Goal: Obtain resource: Download file/media

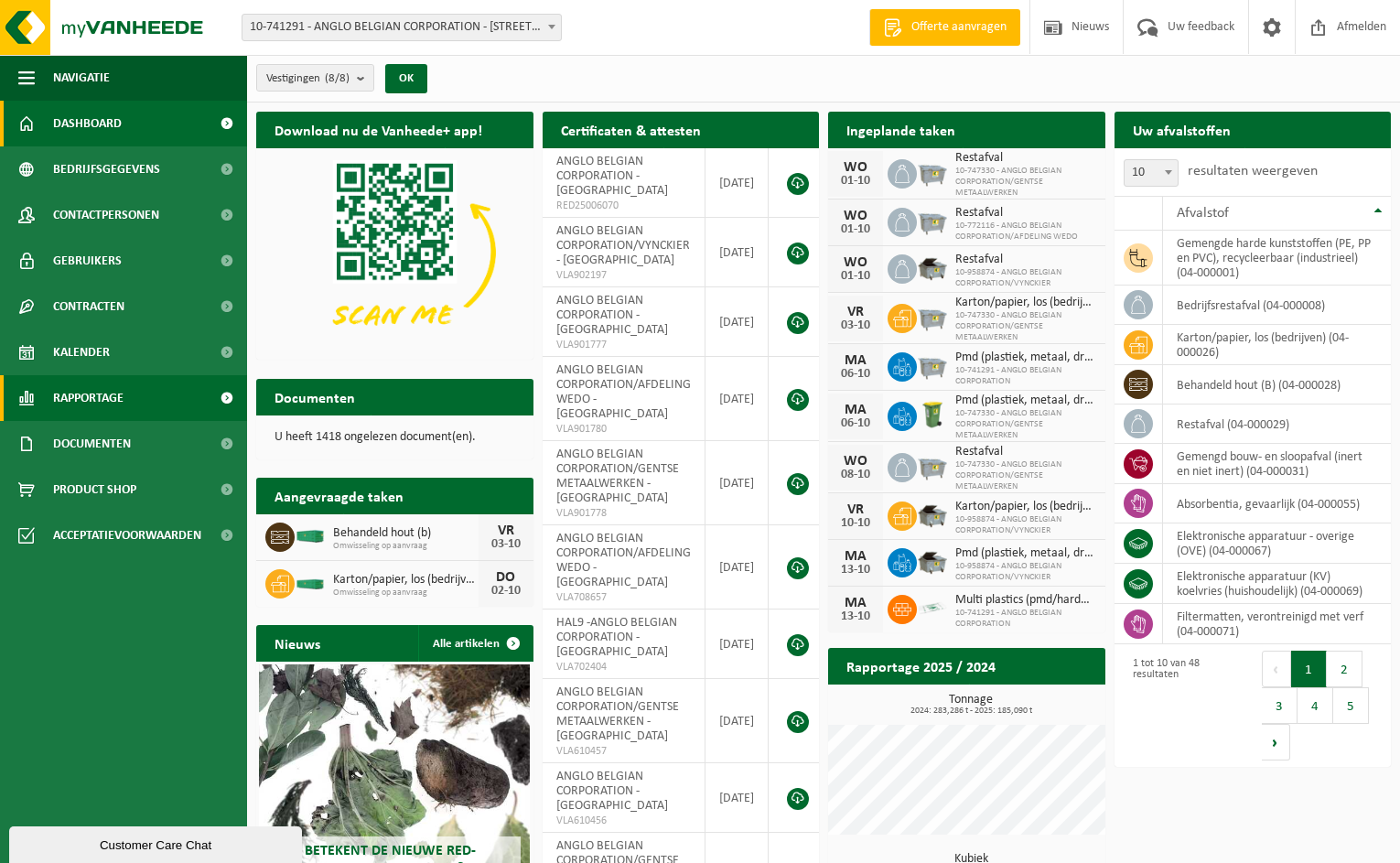
click at [107, 401] on span "Rapportage" at bounding box center [88, 398] width 71 height 46
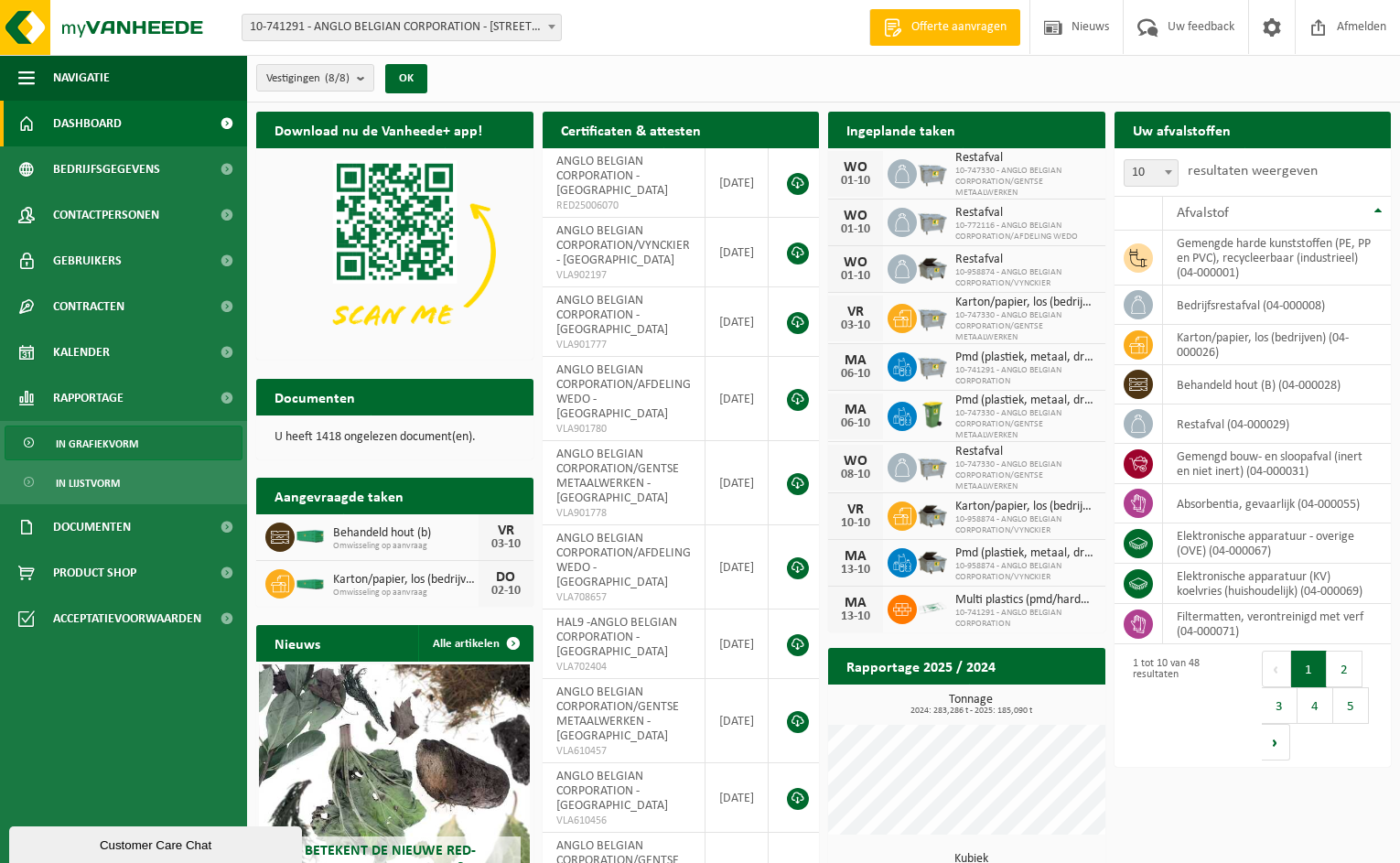
click at [90, 454] on span "In grafiekvorm" at bounding box center [97, 443] width 83 height 34
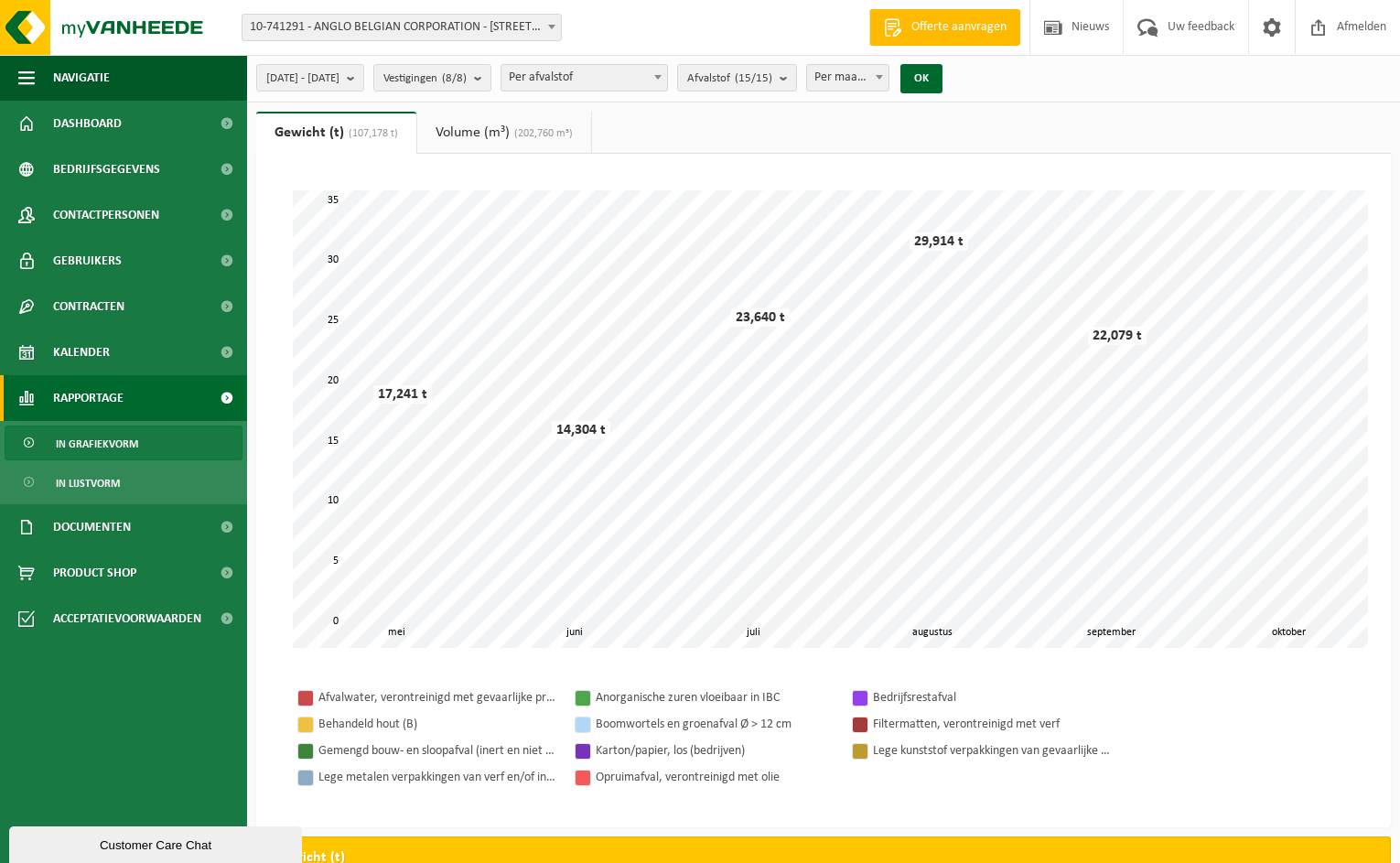
click at [592, 82] on span "Per afvalstof" at bounding box center [584, 78] width 165 height 26
select select "5"
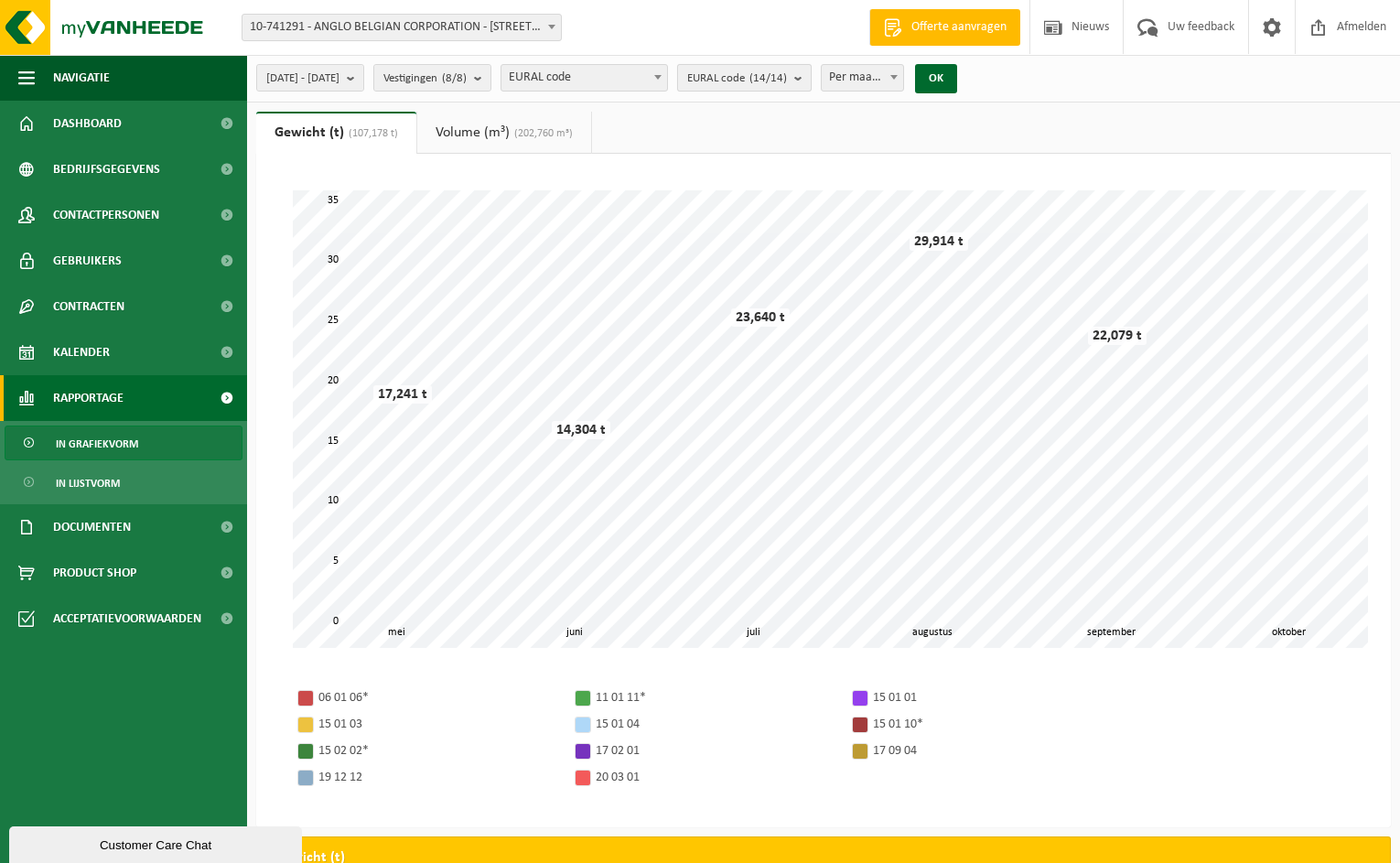
click at [762, 71] on span "EURAL code (14/14)" at bounding box center [736, 79] width 99 height 28
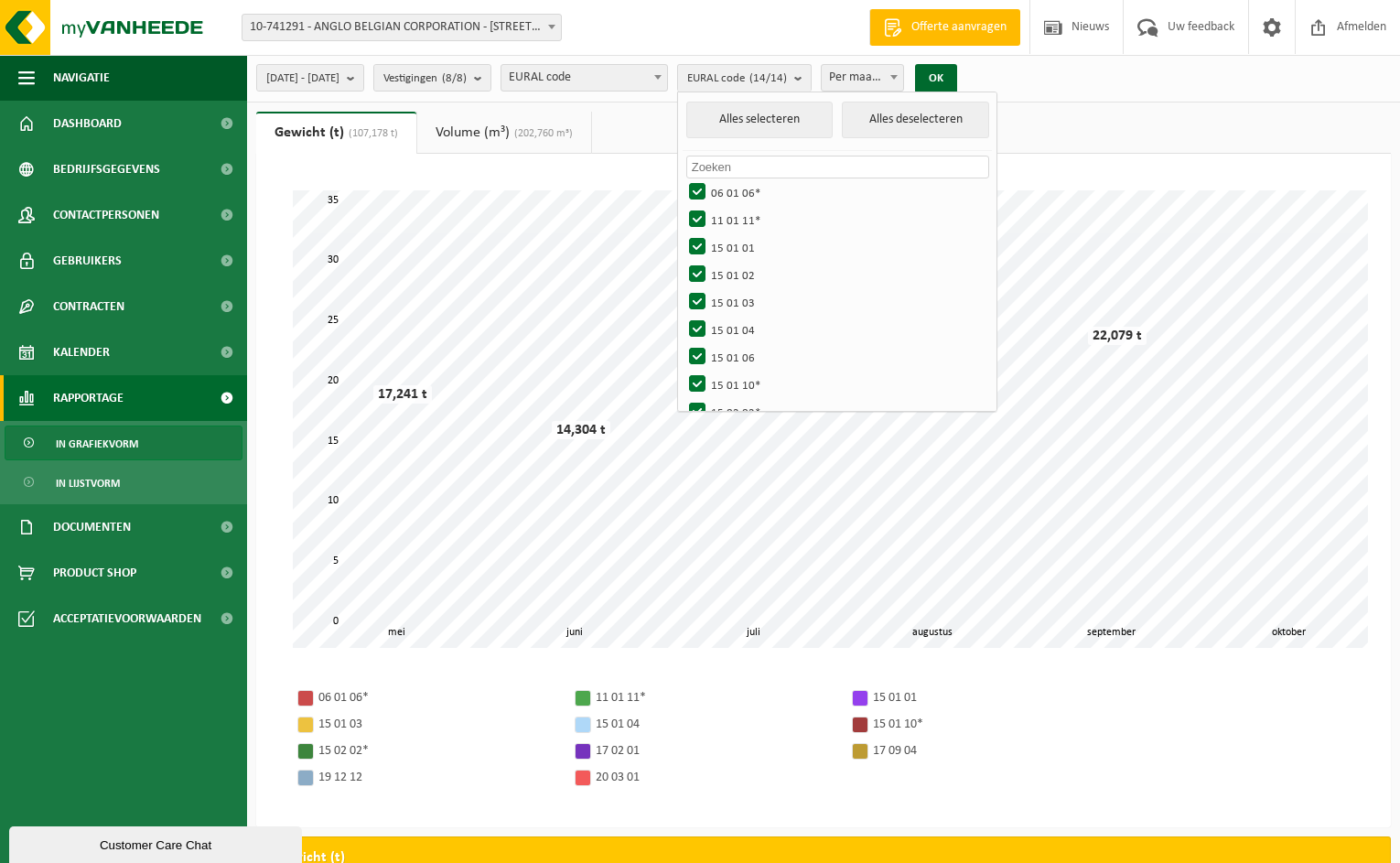
click at [668, 79] on span "EURAL code" at bounding box center [584, 78] width 165 height 26
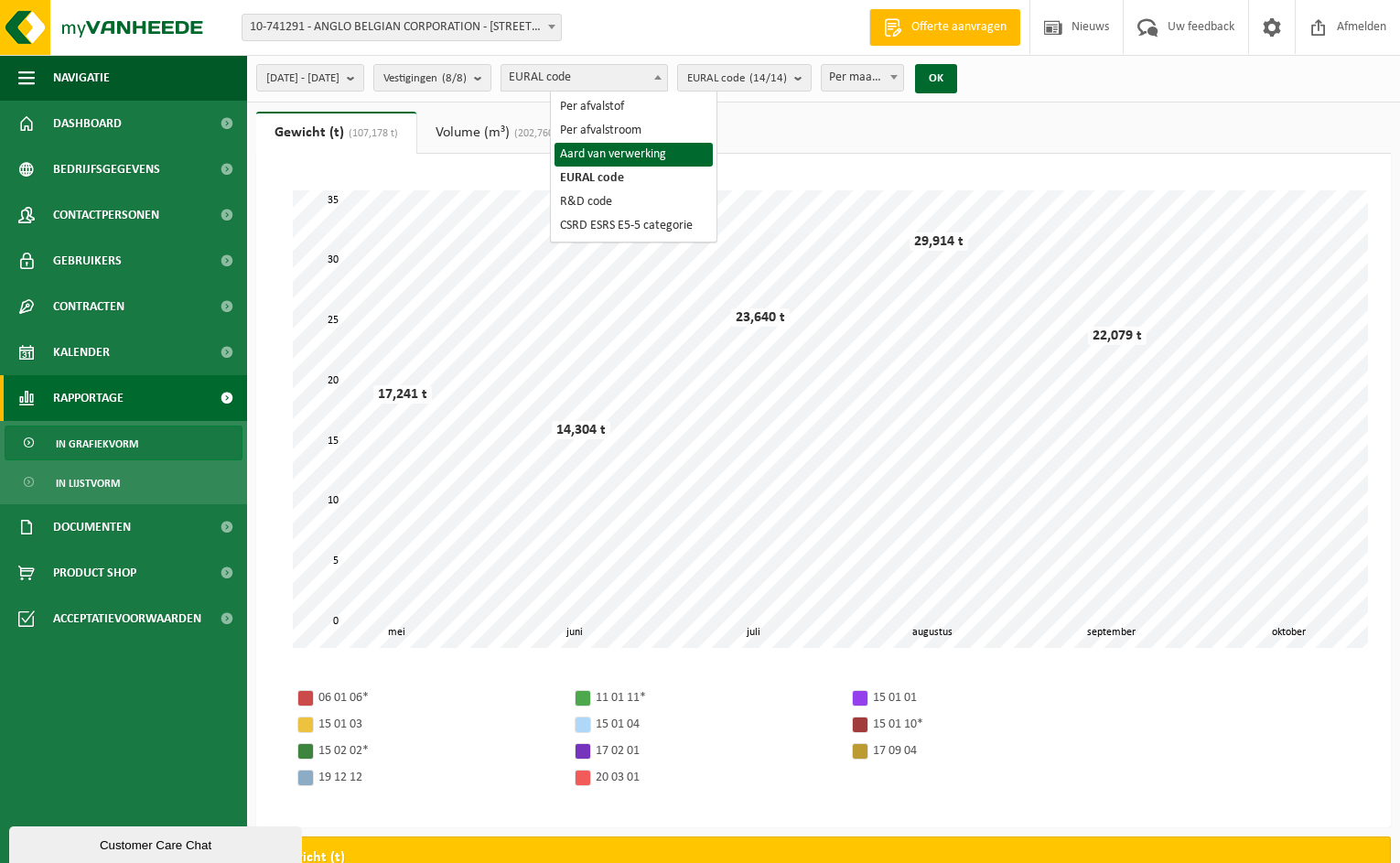
click at [1126, 62] on div "[DATE] - [DATE] Huidige maand Vorige maand Laatste 6 maanden Huidig jaar Vorig …" at bounding box center [823, 79] width 1153 height 47
click at [367, 24] on span "10-741291 - ANGLO BELGIAN CORPORATION - [STREET_ADDRESS]" at bounding box center [402, 28] width 319 height 26
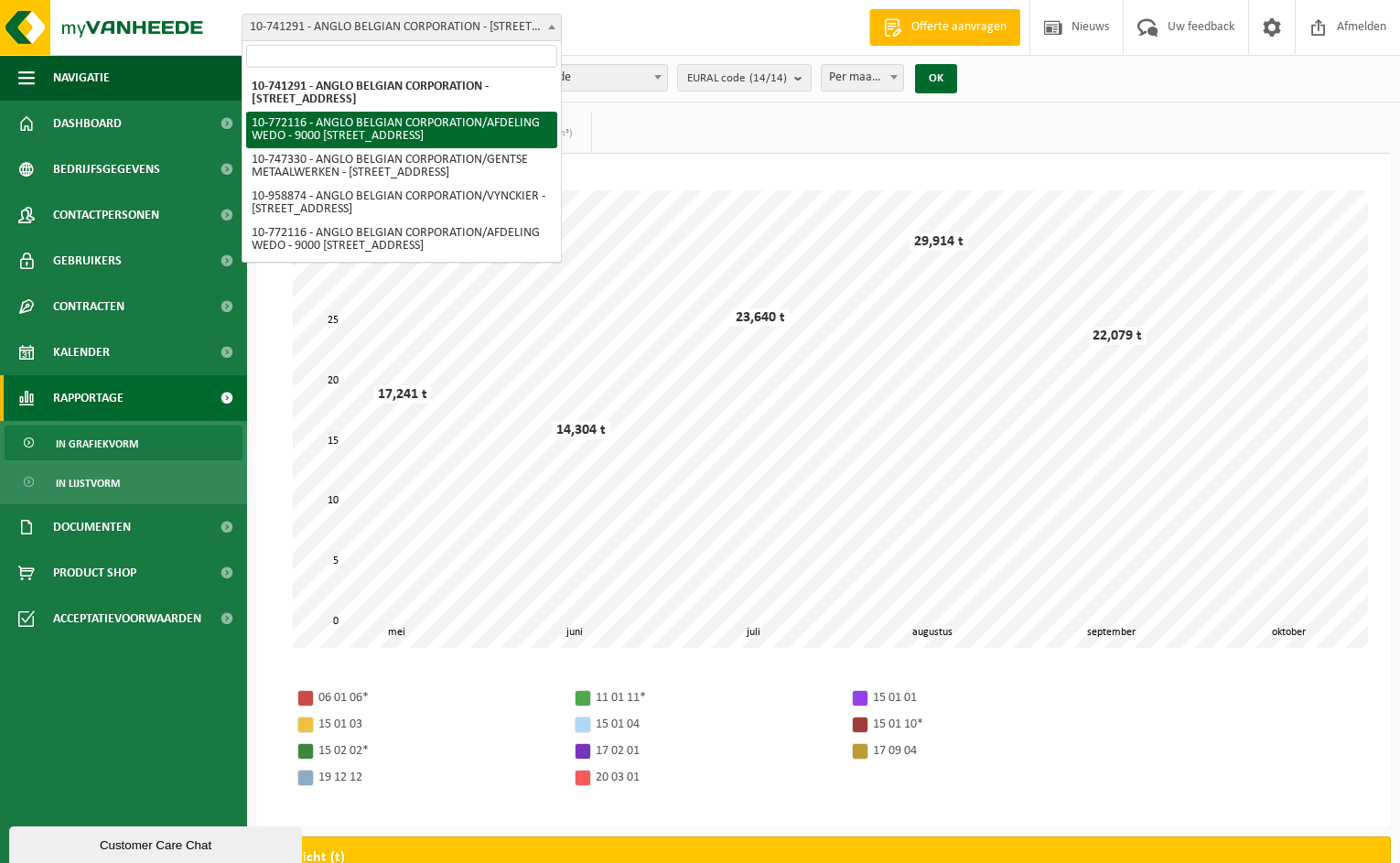
scroll to position [1, 0]
drag, startPoint x: 546, startPoint y: 157, endPoint x: 671, endPoint y: 25, distance: 181.8
click at [671, 25] on div "Vestiging: 10-741291 - ANGLO BELGIAN CORPORATION - 9000 [STREET_ADDRESS] BELGIA…" at bounding box center [700, 28] width 1400 height 56
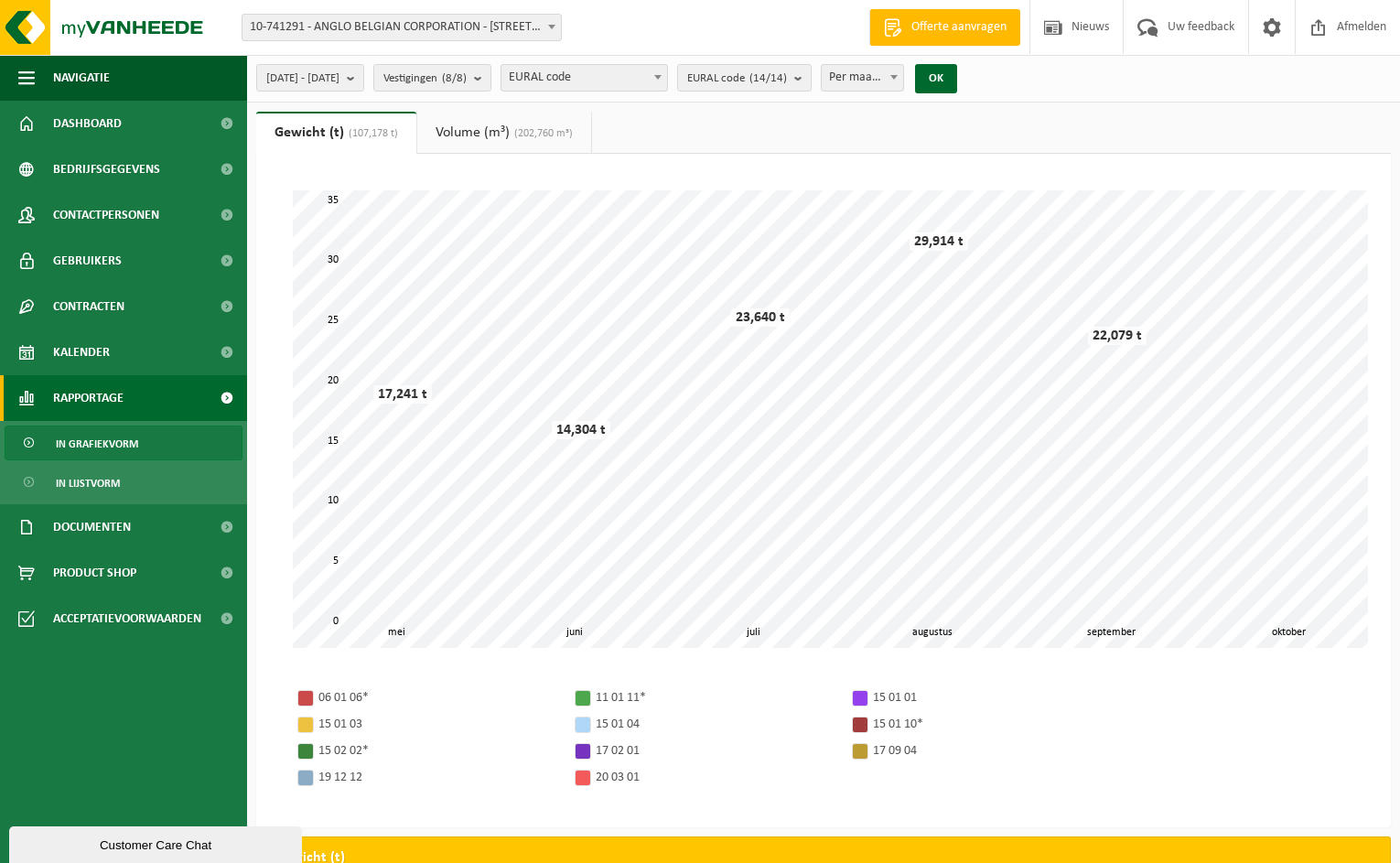
click at [904, 73] on span "Per maand" at bounding box center [862, 78] width 82 height 26
select select "3"
click at [467, 82] on span "Vestigingen (8/8)" at bounding box center [425, 79] width 84 height 28
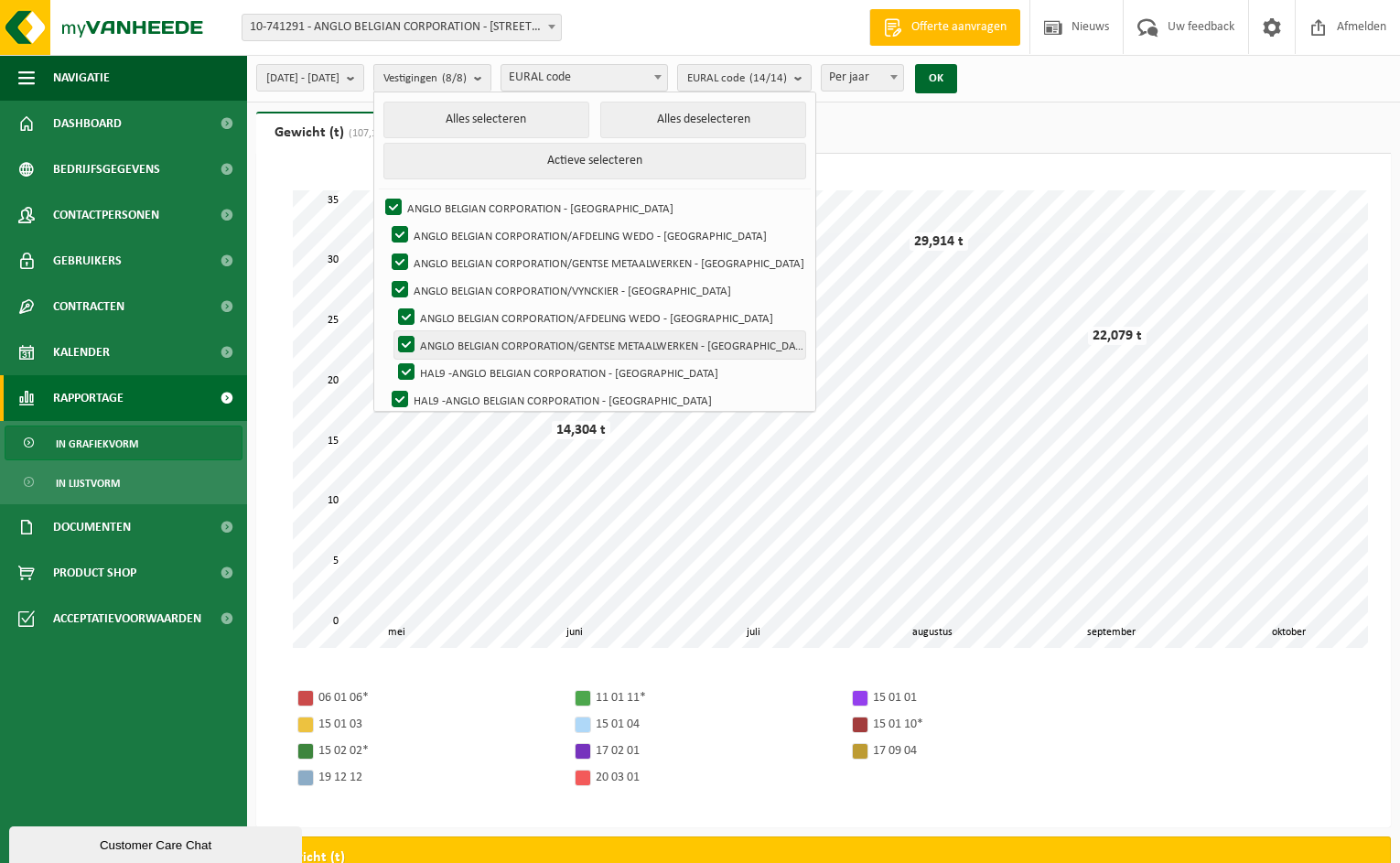
click at [450, 338] on label "ANGLO BELGIAN CORPORATION/GENTSE METAALWERKEN - [GEOGRAPHIC_DATA]" at bounding box center [600, 345] width 411 height 28
click at [385, 249] on input "ANGLO BELGIAN CORPORATION/GENTSE METAALWERKEN - [GEOGRAPHIC_DATA]" at bounding box center [384, 248] width 1 height 1
checkbox input "false"
click at [891, 153] on div "Even geduld. Door de grote hoeveelheid gegevens duurt het laden even. juni juli…" at bounding box center [824, 489] width 1135 height 673
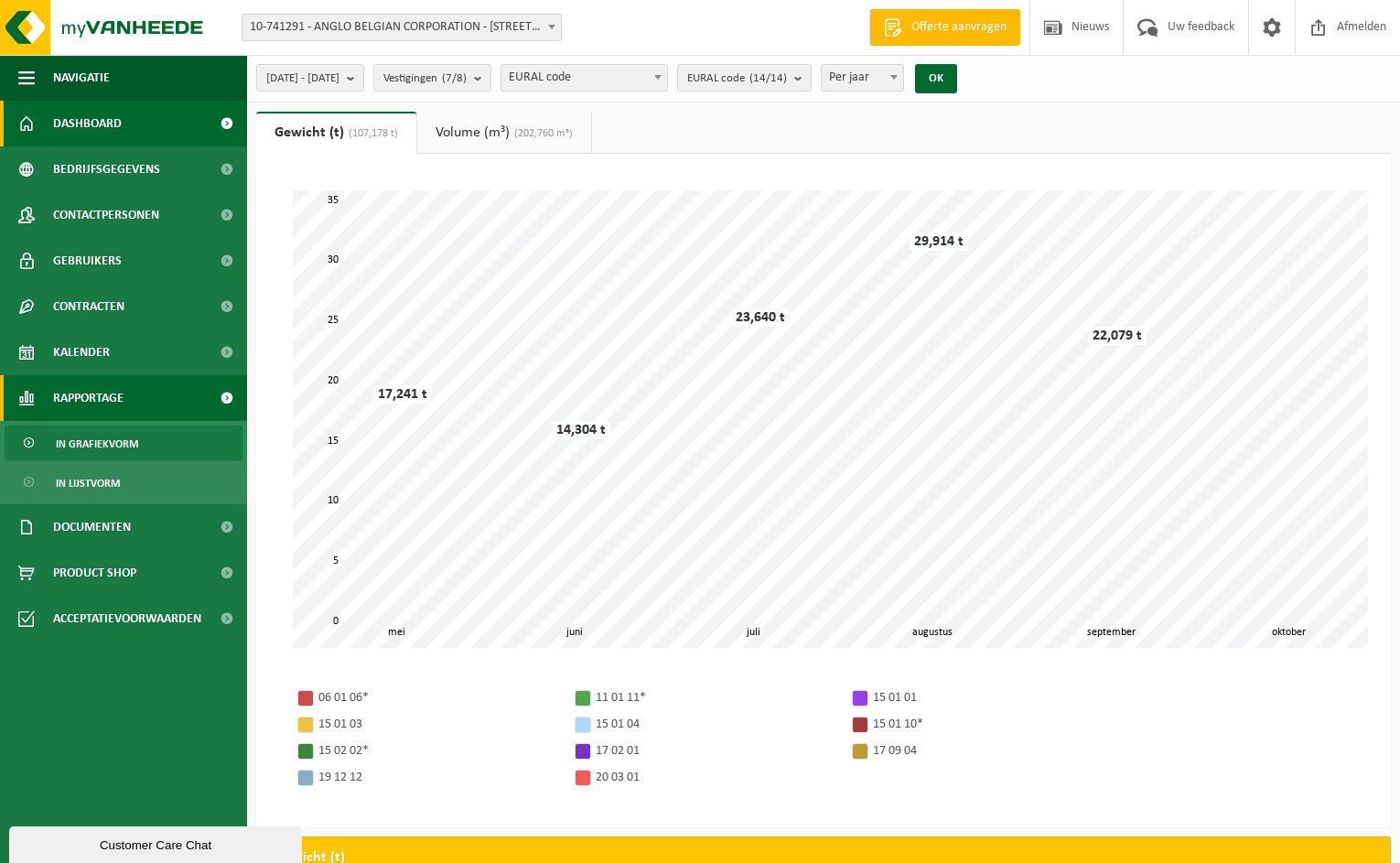
click at [102, 140] on span "Dashboard" at bounding box center [88, 123] width 69 height 46
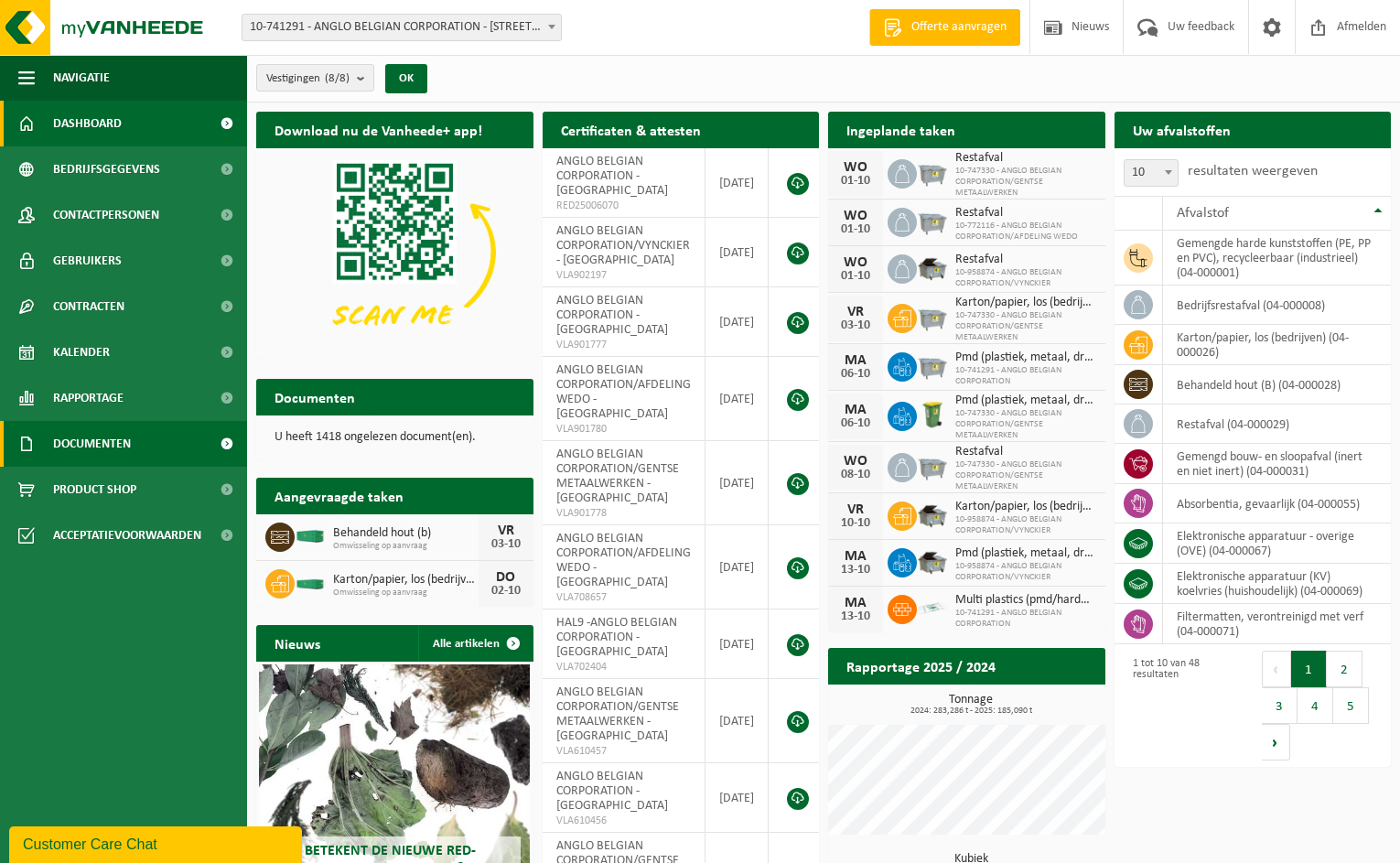
click at [116, 456] on span "Documenten" at bounding box center [91, 443] width 78 height 46
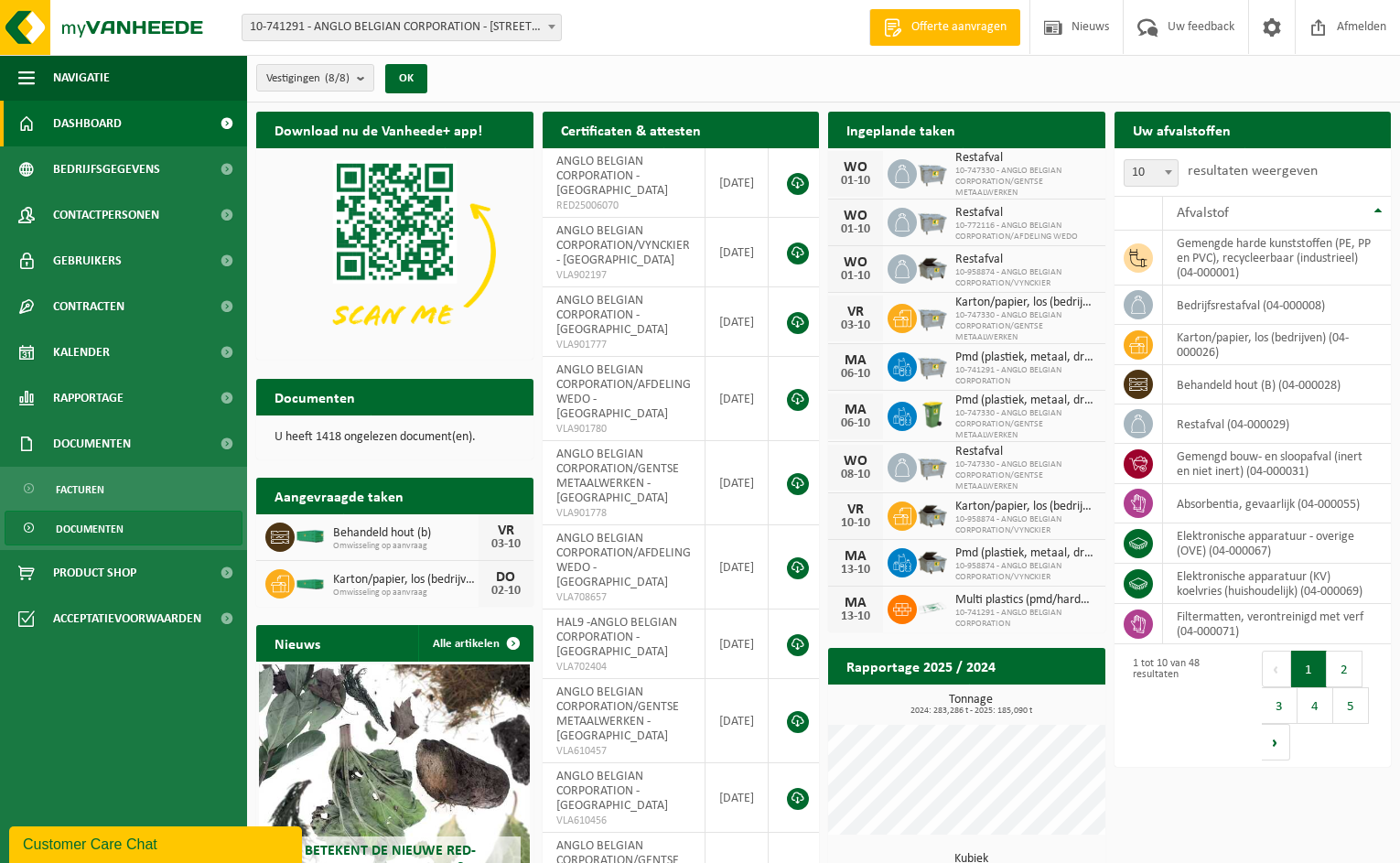
click at [92, 529] on span "Documenten" at bounding box center [89, 528] width 68 height 34
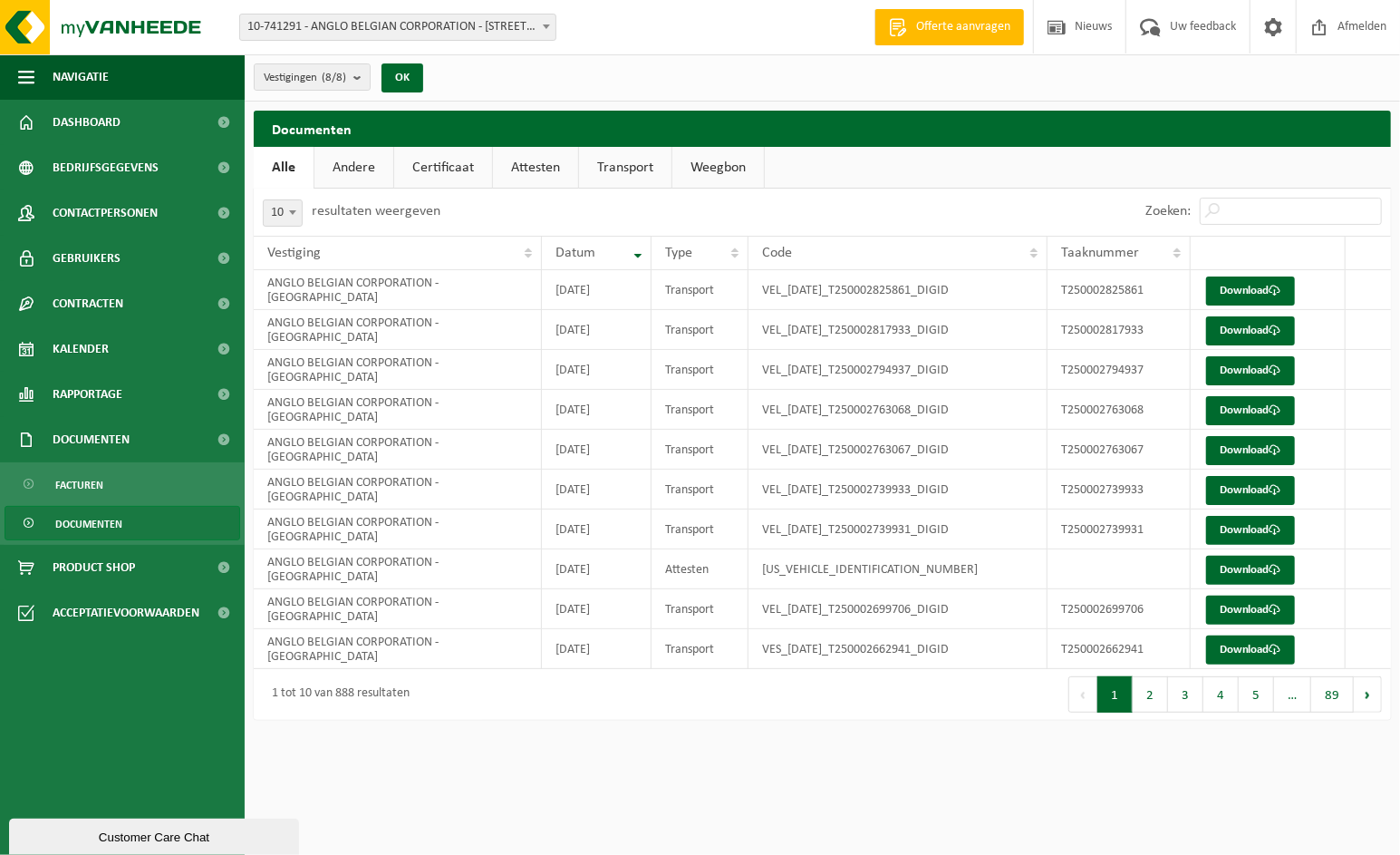
click at [447, 167] on link "Certificaat" at bounding box center [443, 167] width 98 height 42
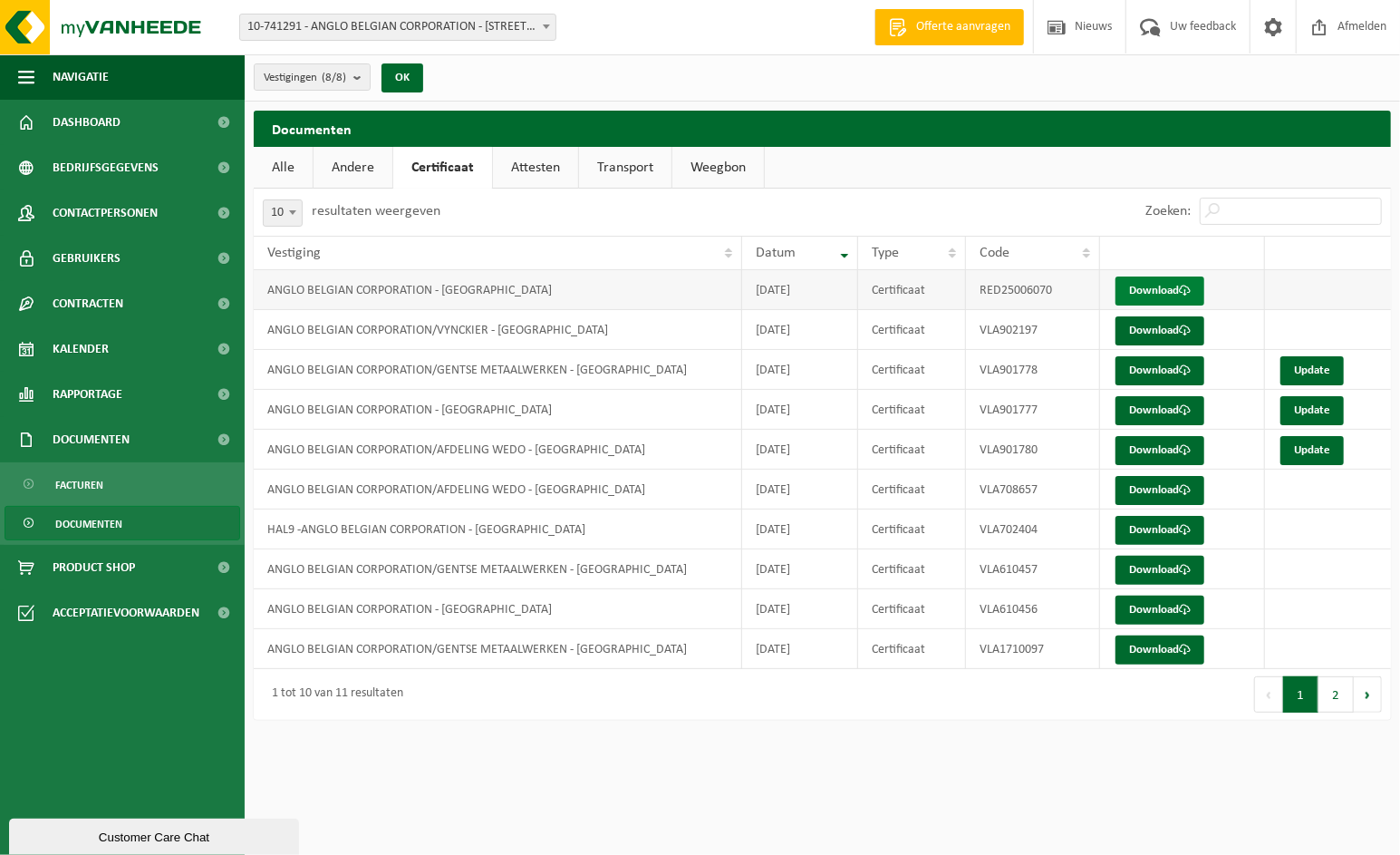
click at [1156, 282] on link "Download" at bounding box center [1160, 291] width 89 height 29
click at [544, 159] on link "Attesten" at bounding box center [535, 167] width 86 height 42
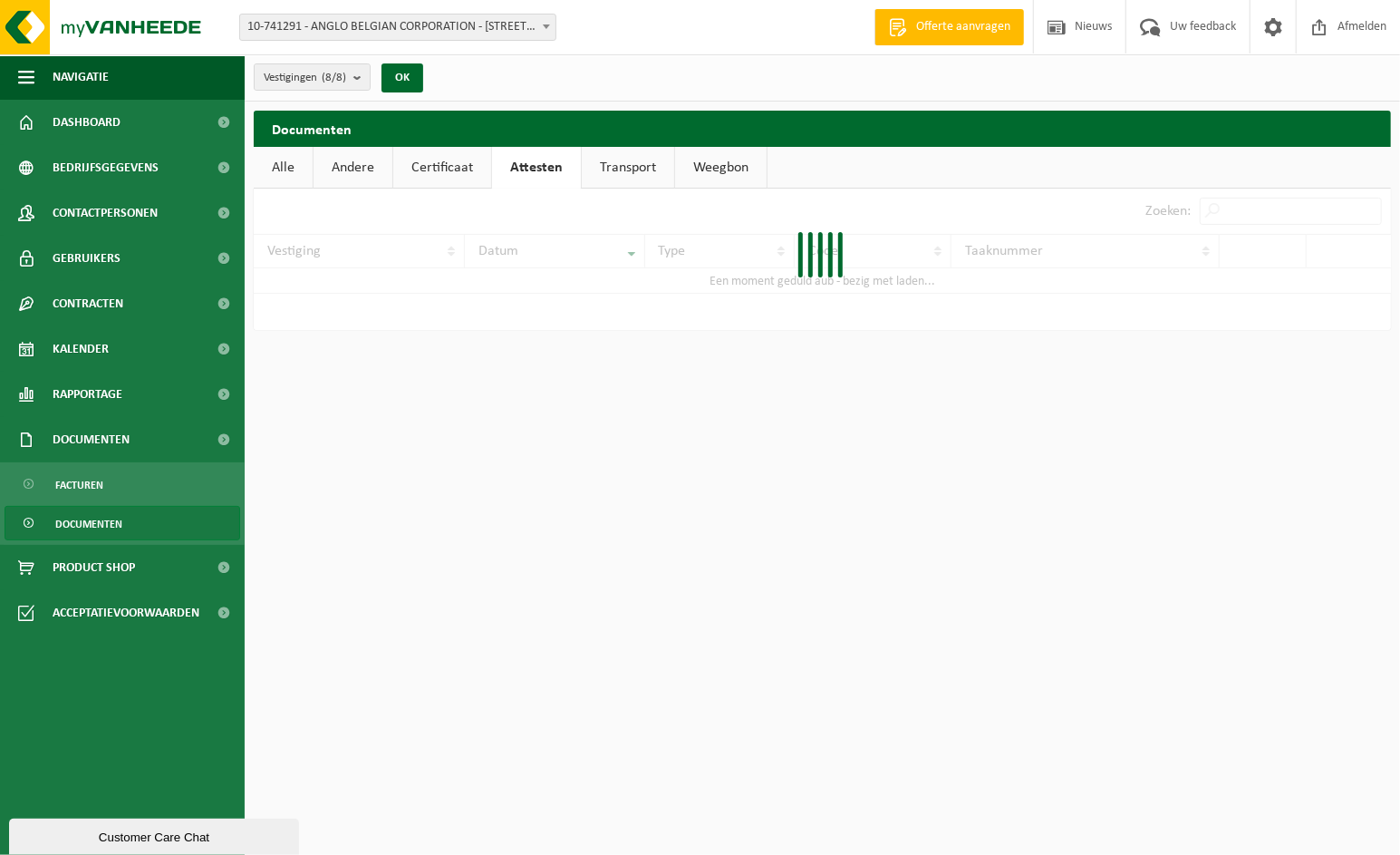
click at [628, 172] on link "Transport" at bounding box center [628, 167] width 92 height 42
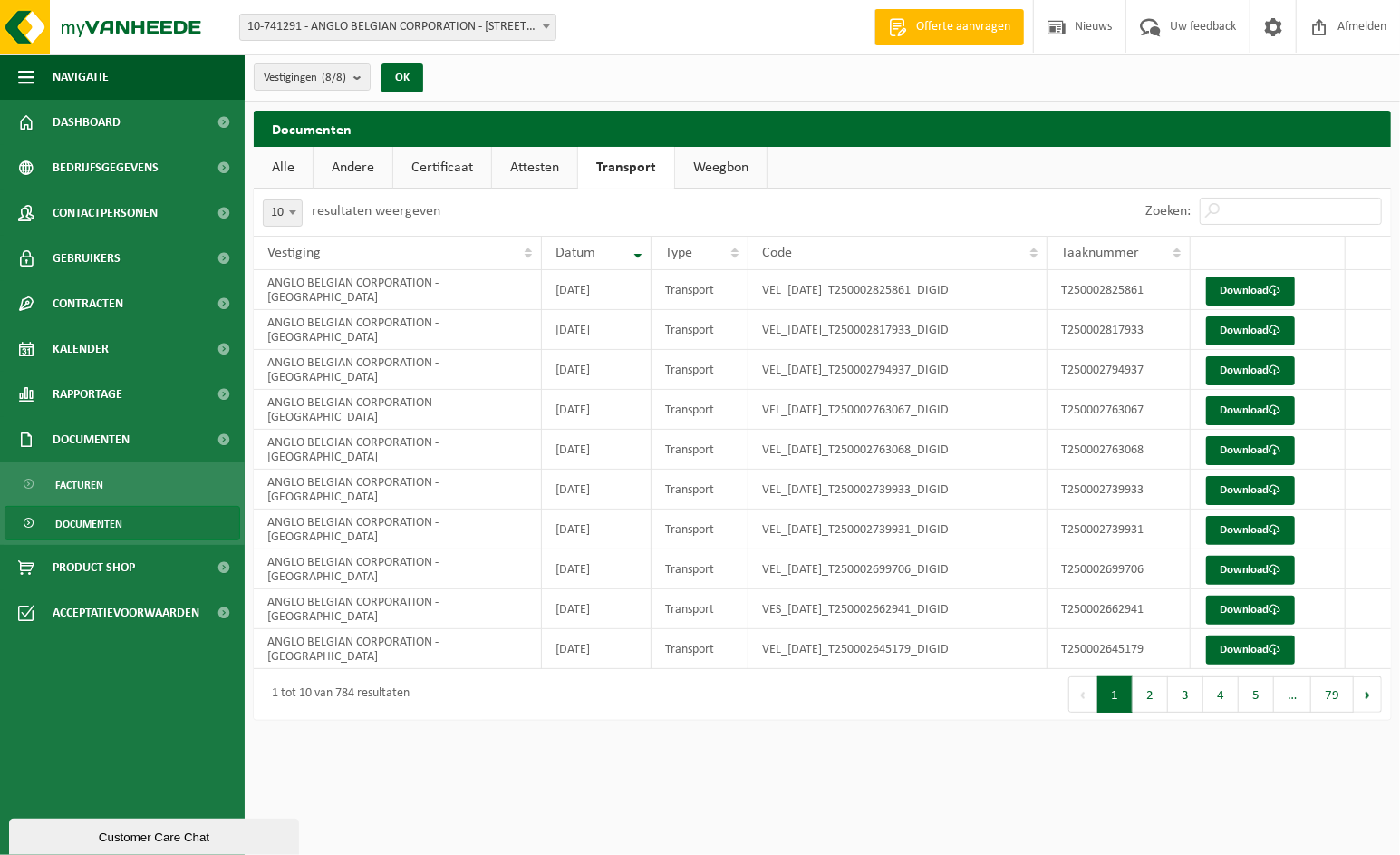
click at [530, 175] on link "Attesten" at bounding box center [534, 167] width 86 height 42
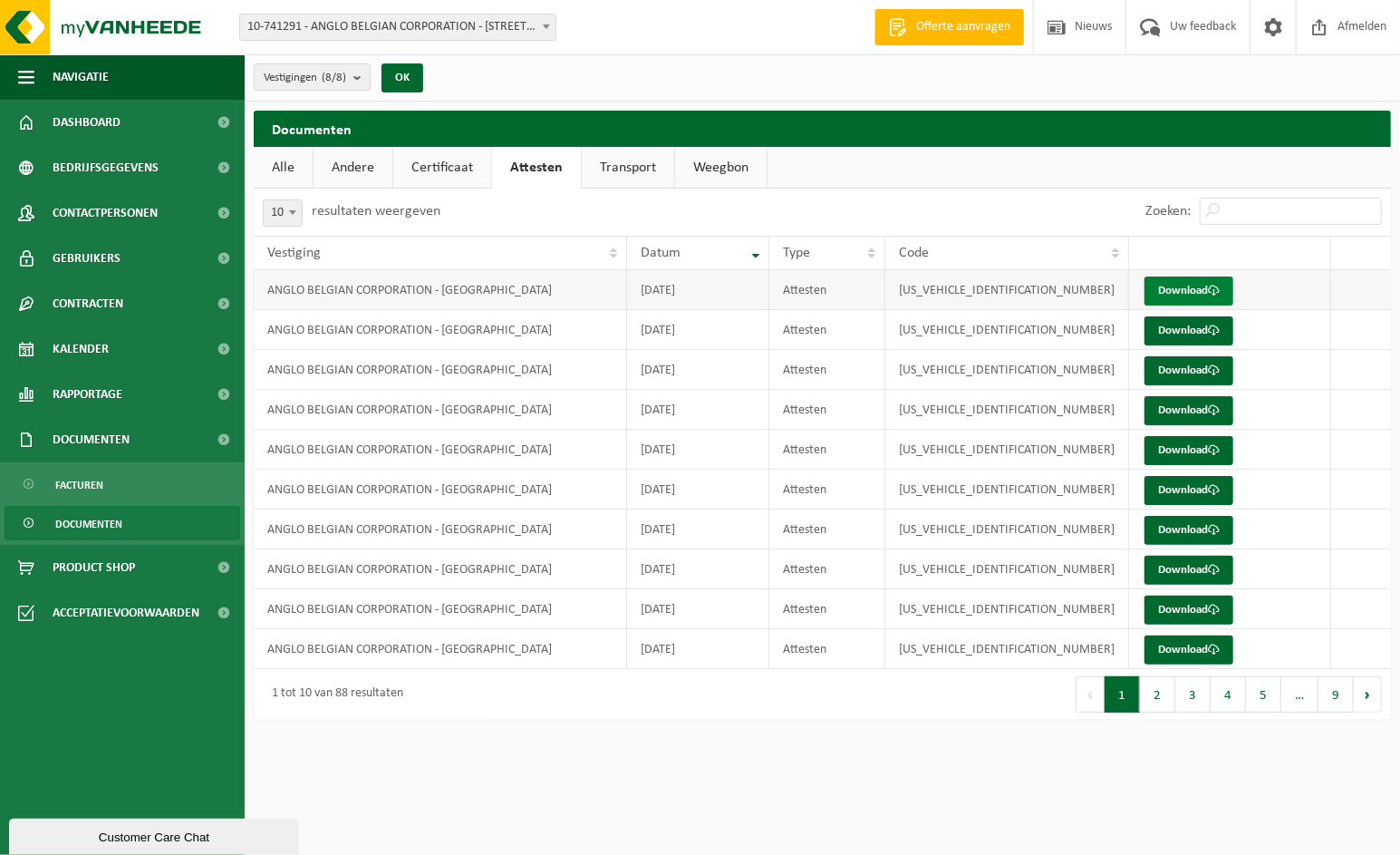
click at [1206, 287] on link "Download" at bounding box center [1189, 291] width 89 height 29
